Goal: Check status: Check status

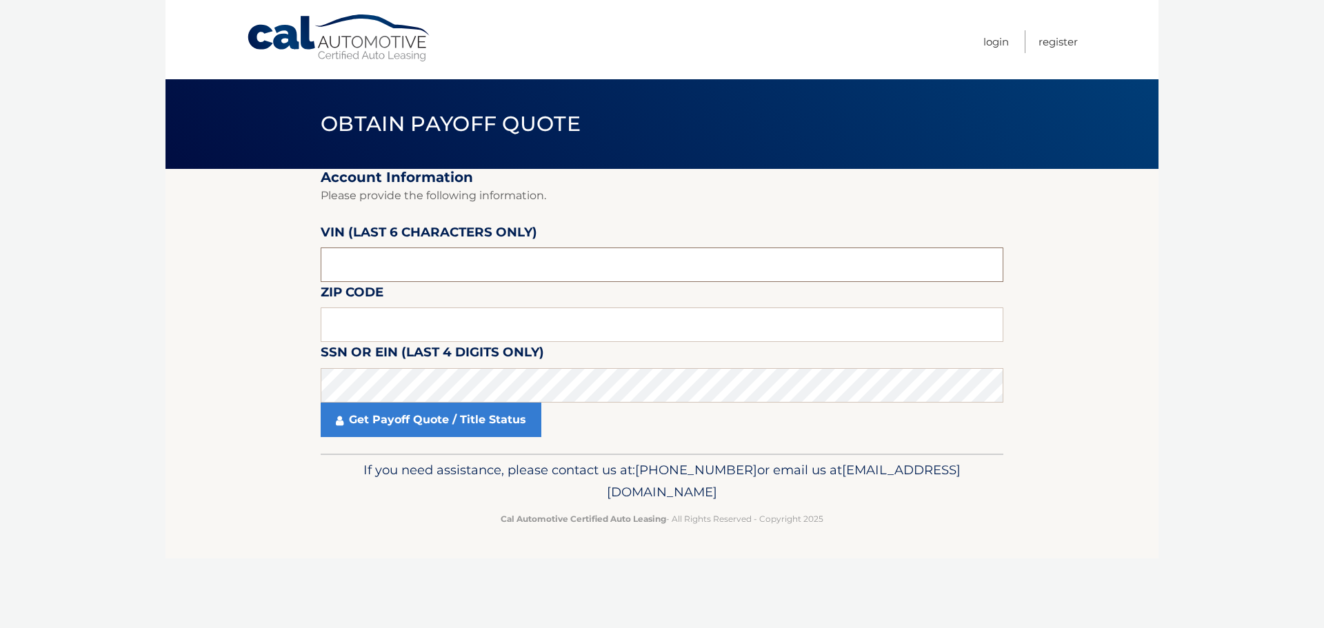
drag, startPoint x: 369, startPoint y: 267, endPoint x: 321, endPoint y: 265, distance: 47.6
click at [322, 265] on input "text" at bounding box center [662, 265] width 683 height 34
type input "562910"
click at [366, 328] on input "text" at bounding box center [662, 325] width 683 height 34
type input "11795"
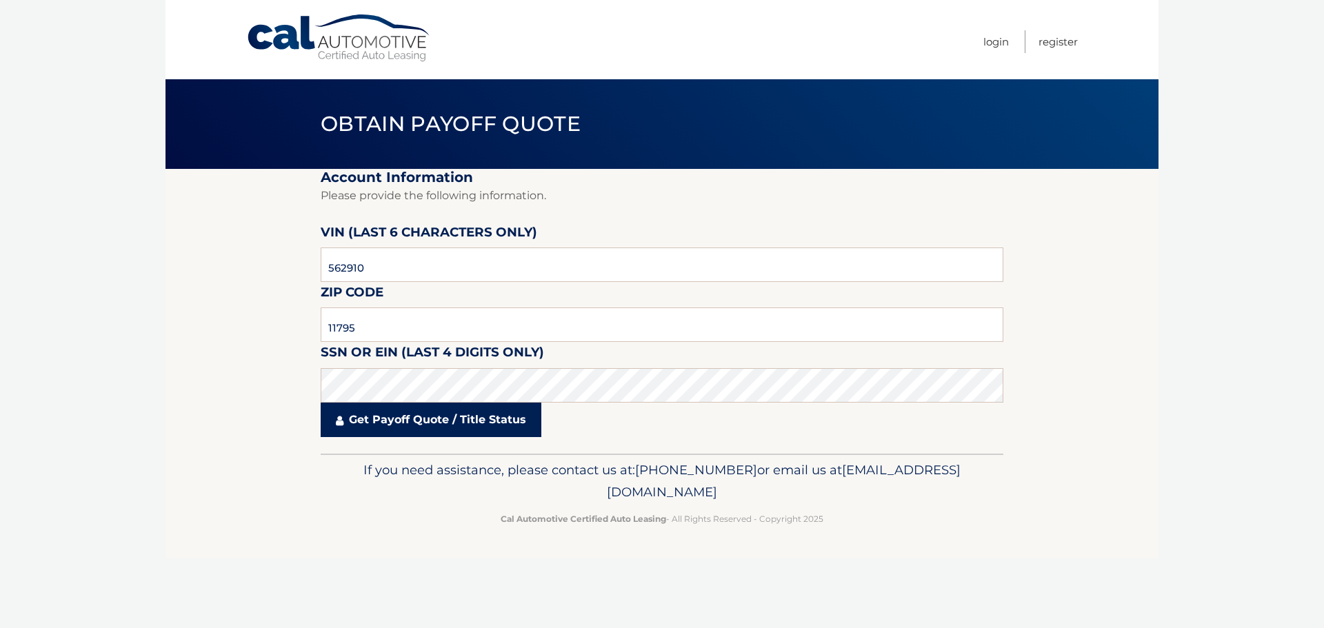
click at [439, 423] on link "Get Payoff Quote / Title Status" at bounding box center [431, 420] width 221 height 34
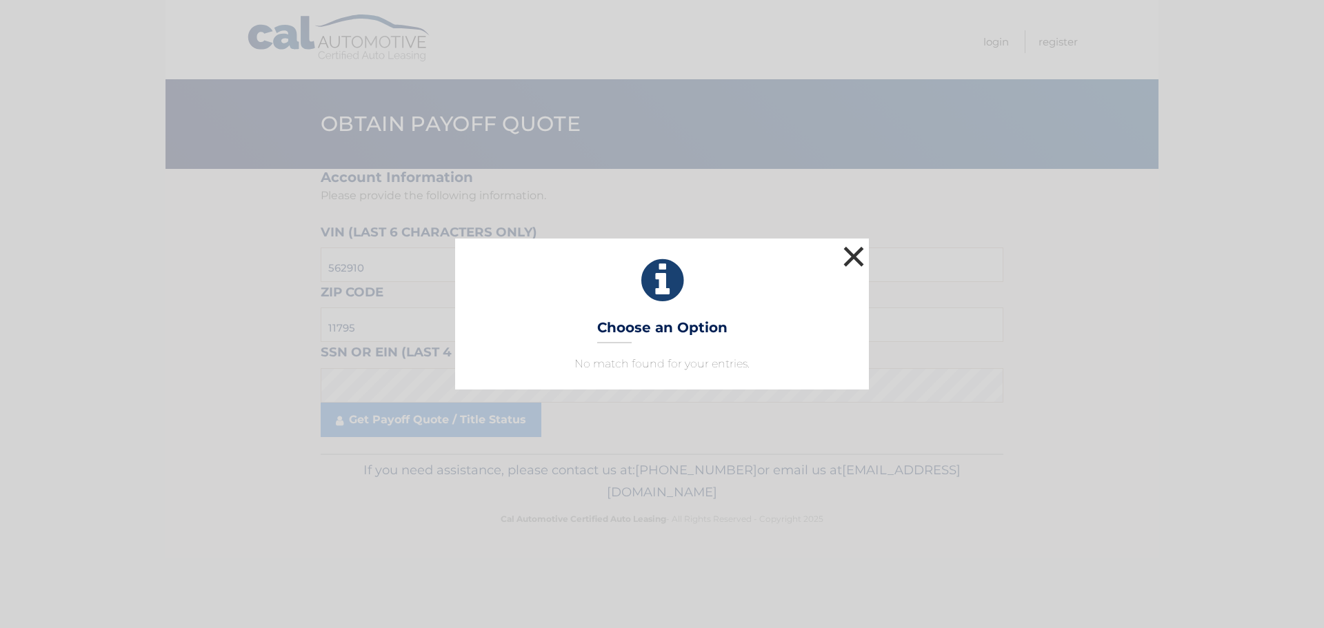
click at [853, 258] on button "×" at bounding box center [854, 257] width 28 height 28
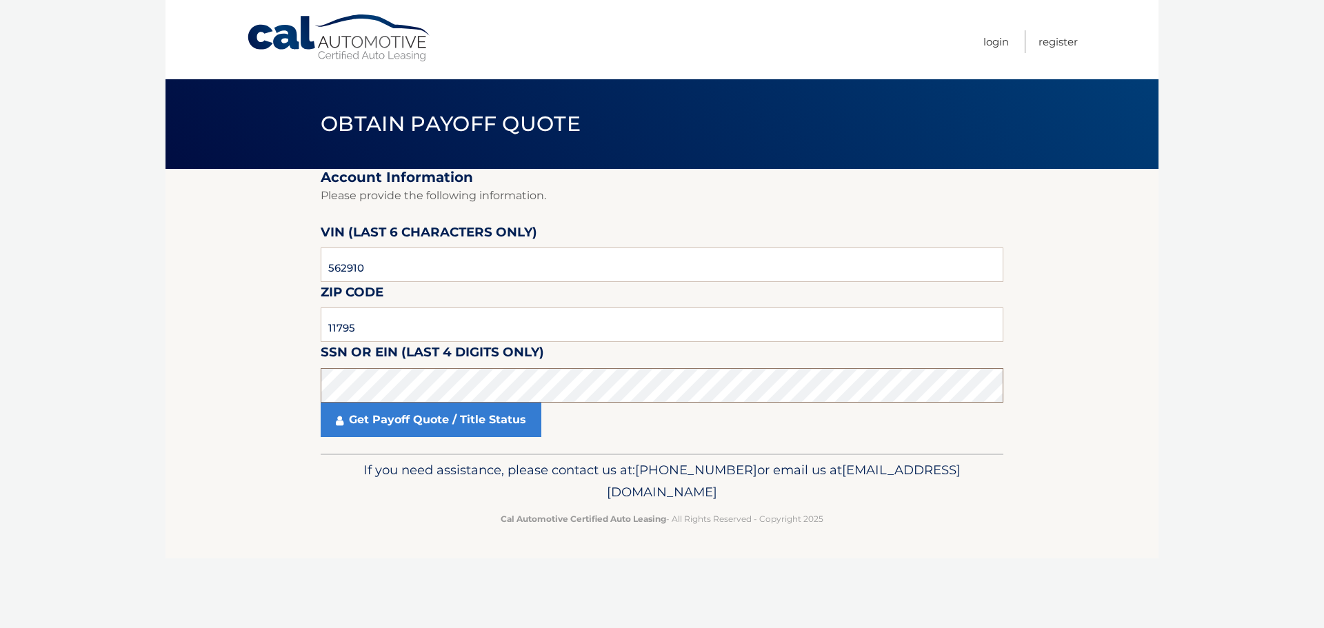
click at [317, 388] on section "Account Information Please provide the following information. VIN (last 6 chara…" at bounding box center [661, 311] width 993 height 285
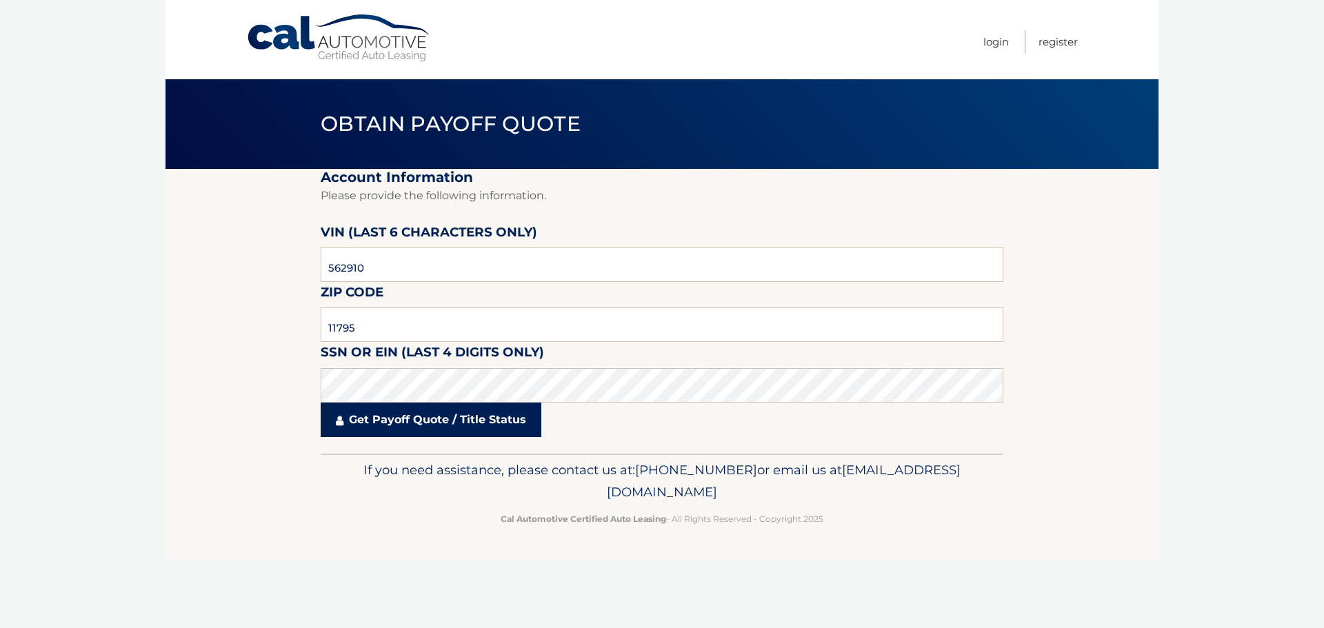
click at [410, 421] on link "Get Payoff Quote / Title Status" at bounding box center [431, 420] width 221 height 34
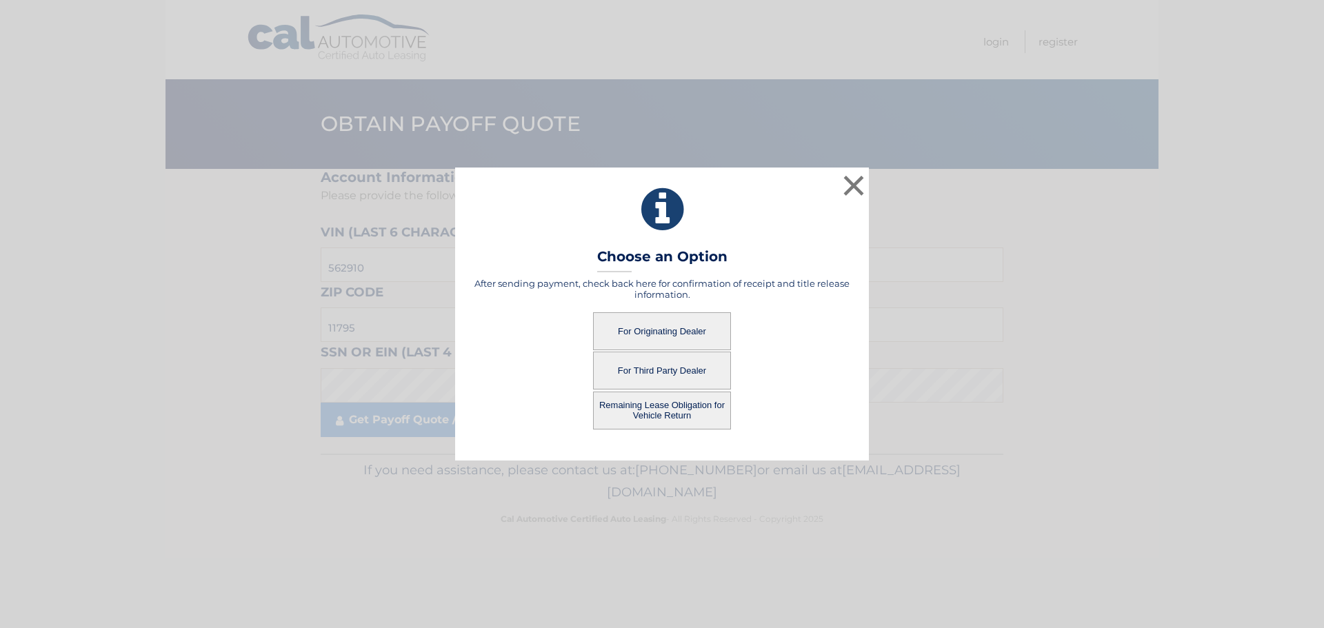
click at [673, 413] on button "Remaining Lease Obligation for Vehicle Return" at bounding box center [662, 411] width 138 height 38
click at [650, 406] on button "Remaining Lease Obligation for Vehicle Return" at bounding box center [662, 411] width 138 height 38
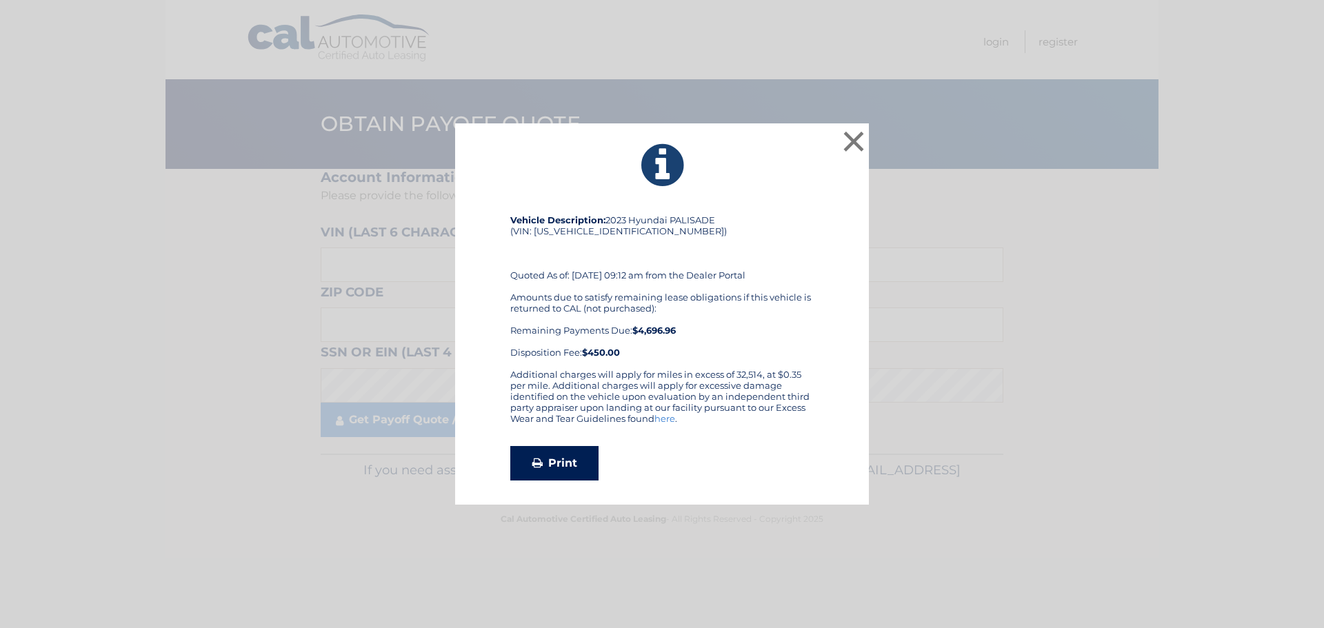
click at [548, 468] on link "Print" at bounding box center [554, 463] width 88 height 34
click at [852, 139] on button "×" at bounding box center [854, 142] width 28 height 28
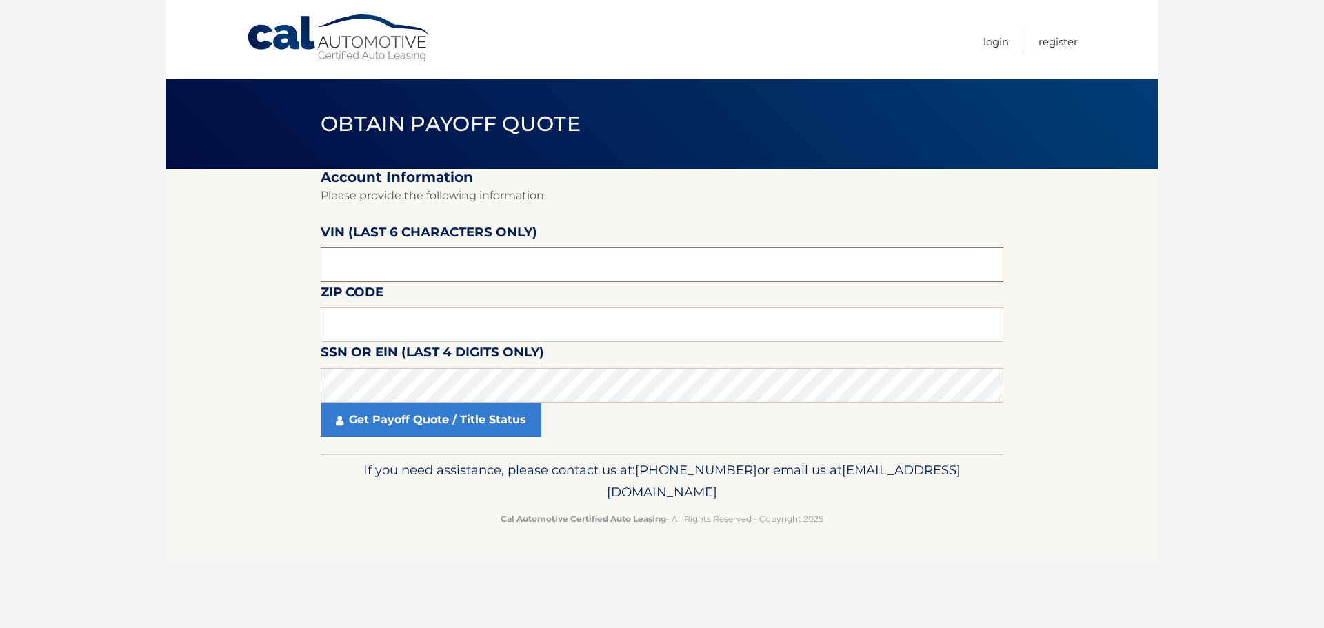
drag, startPoint x: 363, startPoint y: 267, endPoint x: 312, endPoint y: 270, distance: 51.1
click at [312, 270] on section "Account Information Please provide the following information. [PERSON_NAME] (la…" at bounding box center [661, 311] width 993 height 285
type input "562910"
click at [393, 329] on input "text" at bounding box center [662, 325] width 683 height 34
type input "11795"
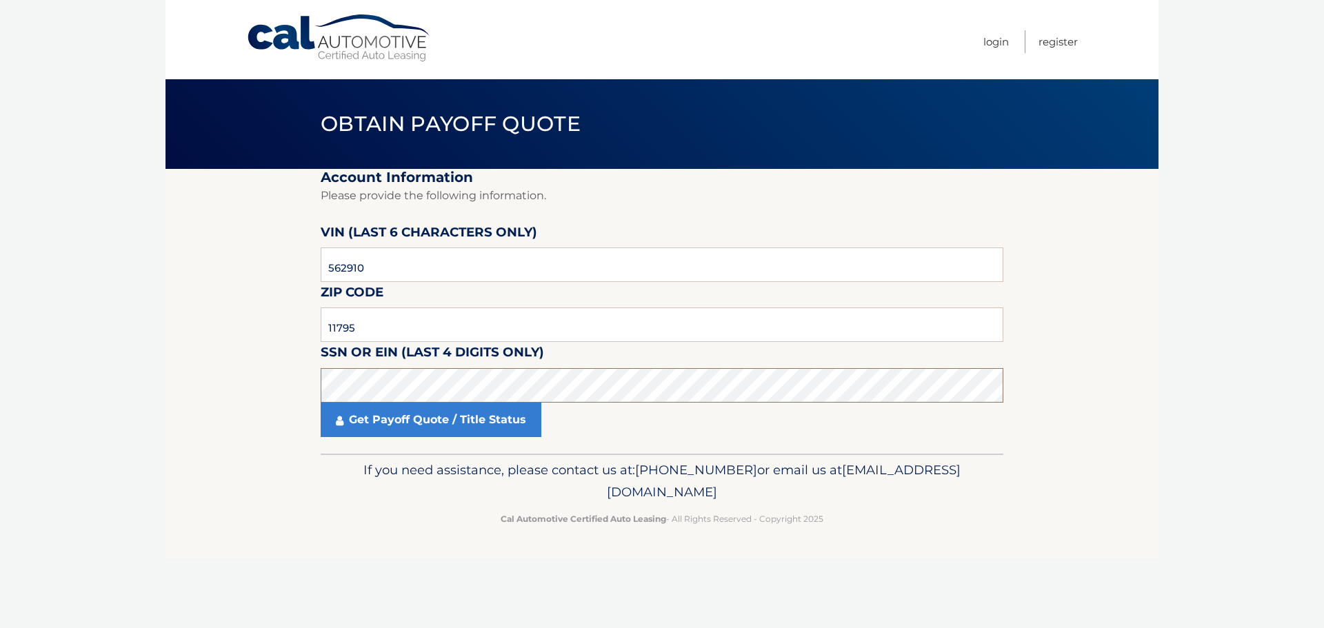
click button "For Originating Dealer" at bounding box center [0, 0] width 0 height 0
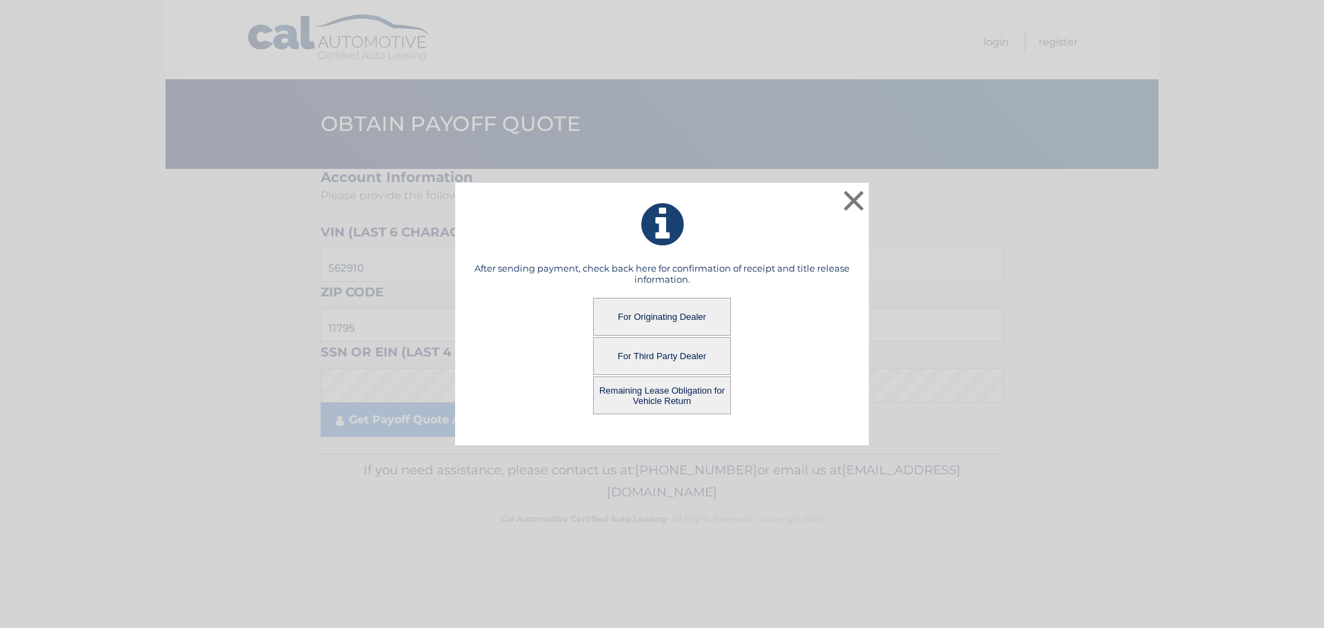
click at [667, 321] on button "For Originating Dealer" at bounding box center [662, 317] width 138 height 38
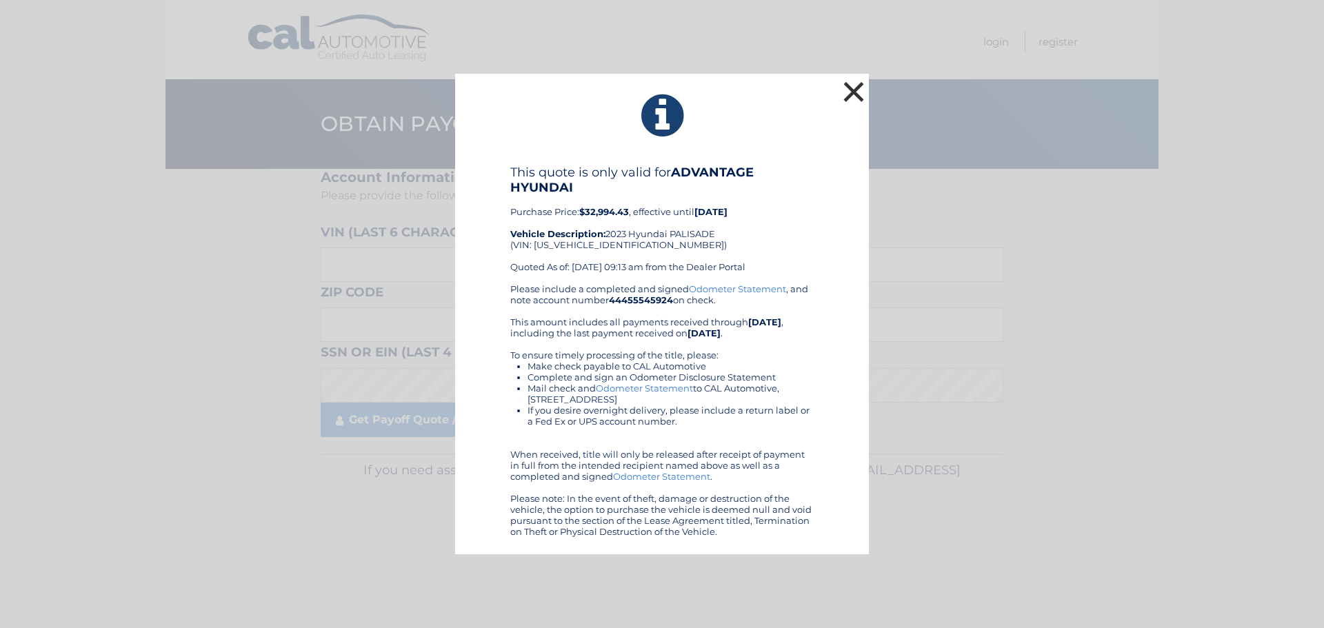
click at [856, 90] on button "×" at bounding box center [854, 92] width 28 height 28
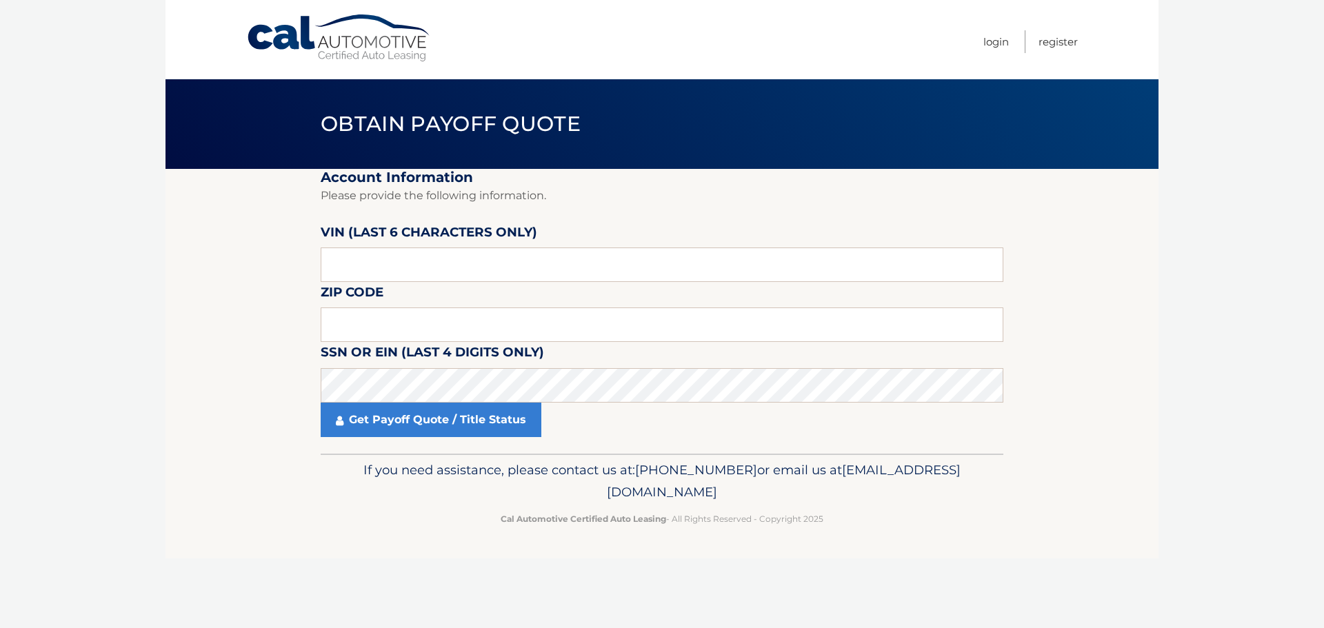
click at [157, 248] on body "Cal Automotive Menu Login Register Obtain Payoff Quote" at bounding box center [662, 314] width 1324 height 628
